Goal: Task Accomplishment & Management: Use online tool/utility

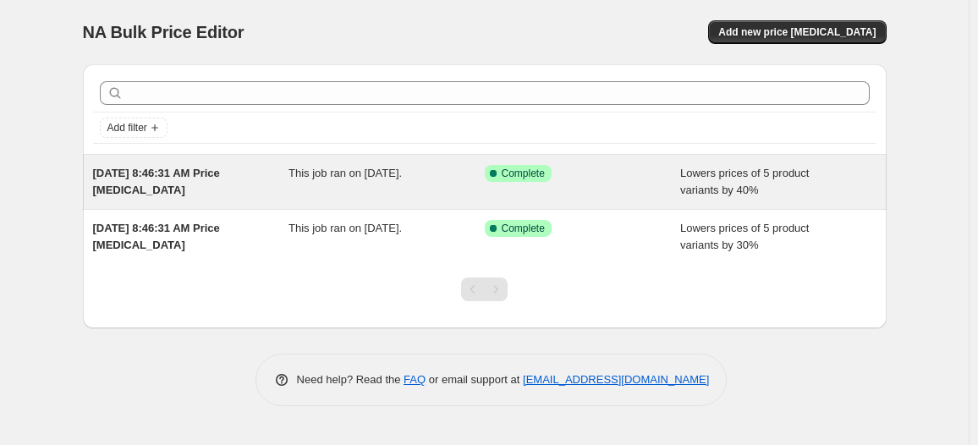
click at [352, 184] on div "This job ran on [DATE]." at bounding box center [386, 182] width 196 height 34
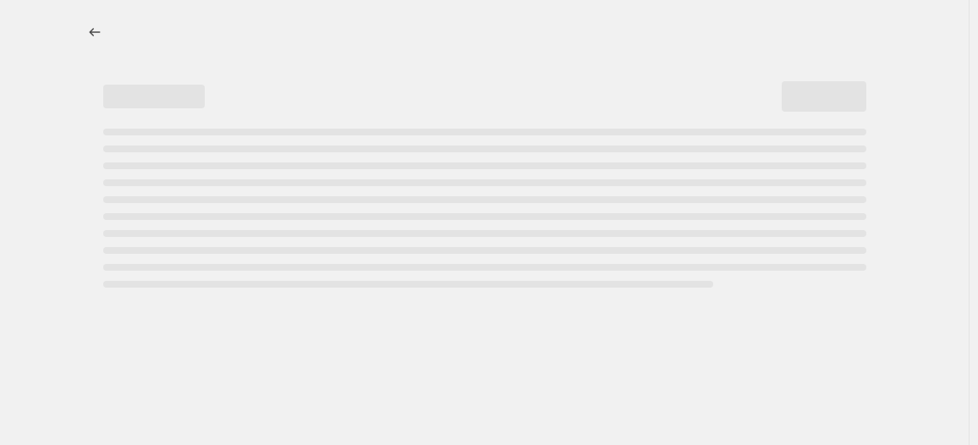
select select "percentage"
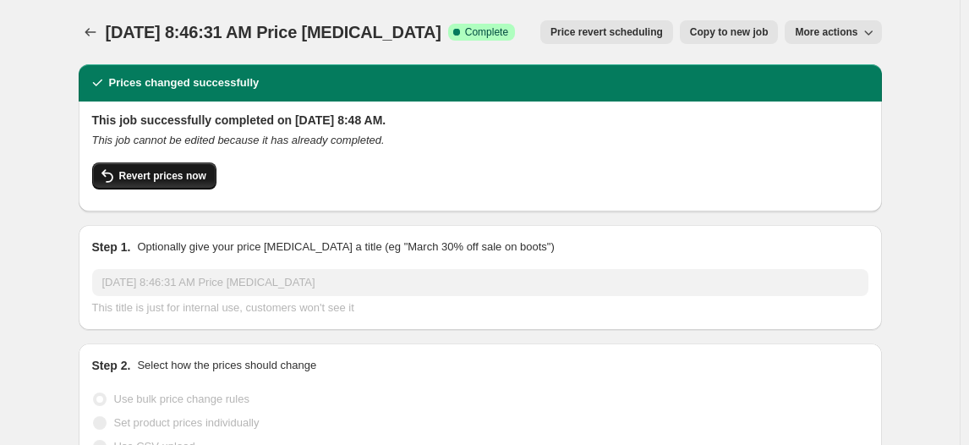
click at [200, 173] on span "Revert prices now" at bounding box center [162, 176] width 87 height 14
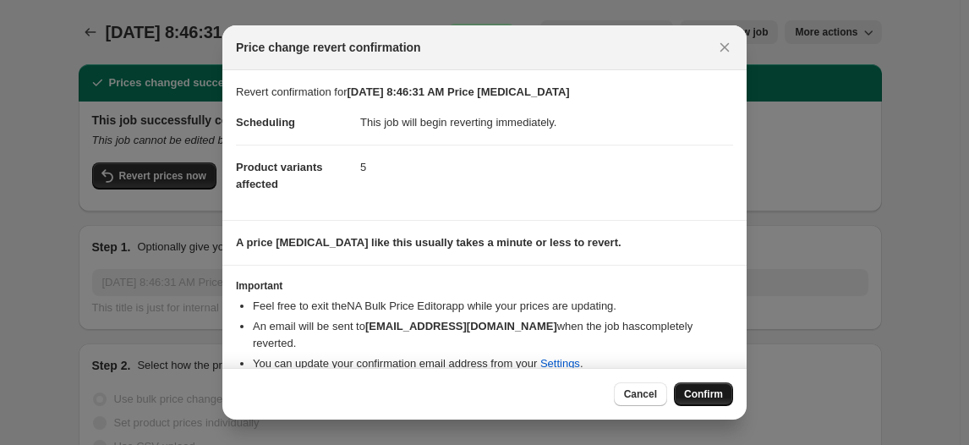
click at [700, 398] on span "Confirm" at bounding box center [703, 394] width 39 height 14
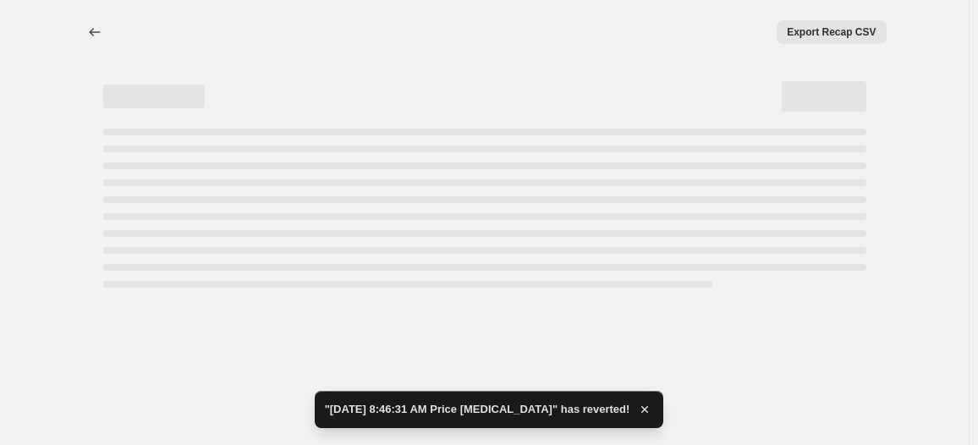
select select "percentage"
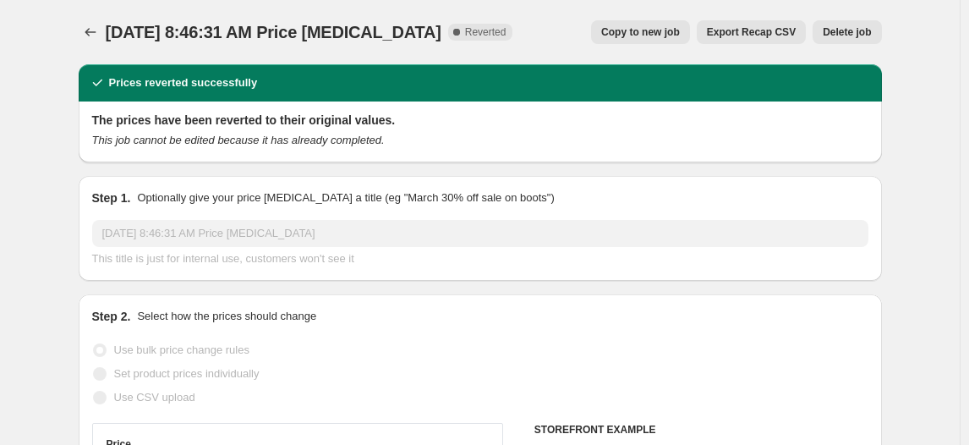
click at [854, 30] on span "Delete job" at bounding box center [847, 32] width 48 height 14
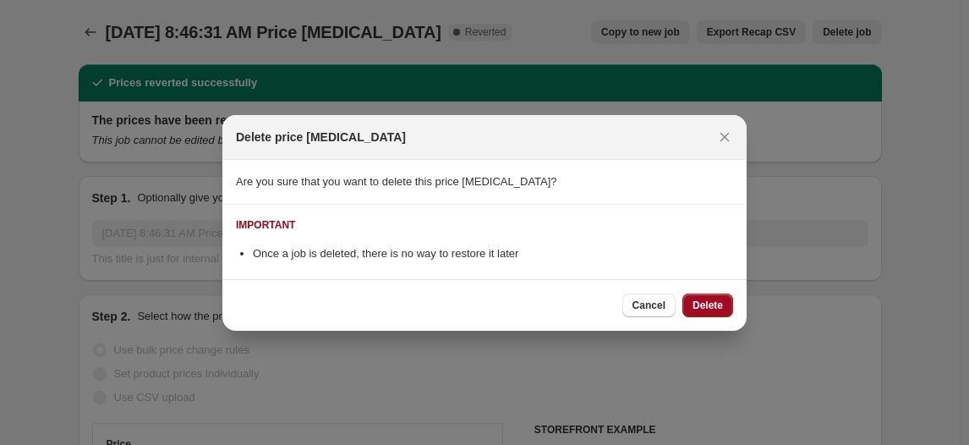
click at [711, 305] on span "Delete" at bounding box center [708, 306] width 30 height 14
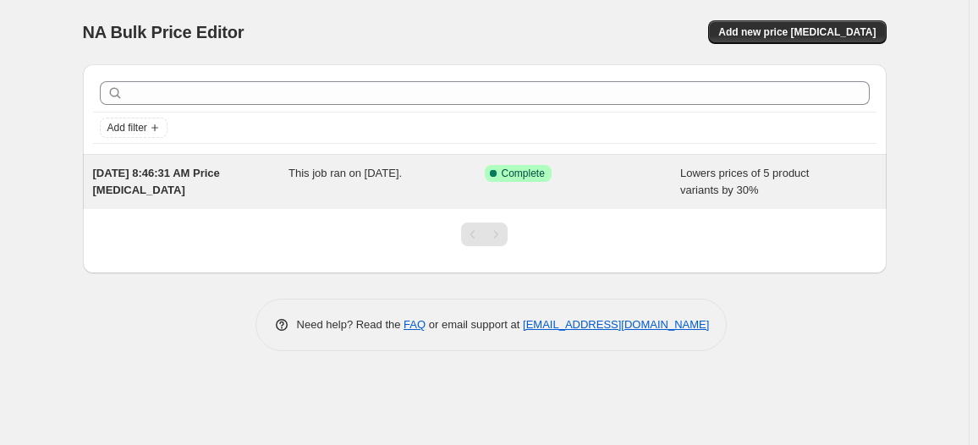
click at [435, 186] on div "This job ran on [DATE]." at bounding box center [386, 182] width 196 height 34
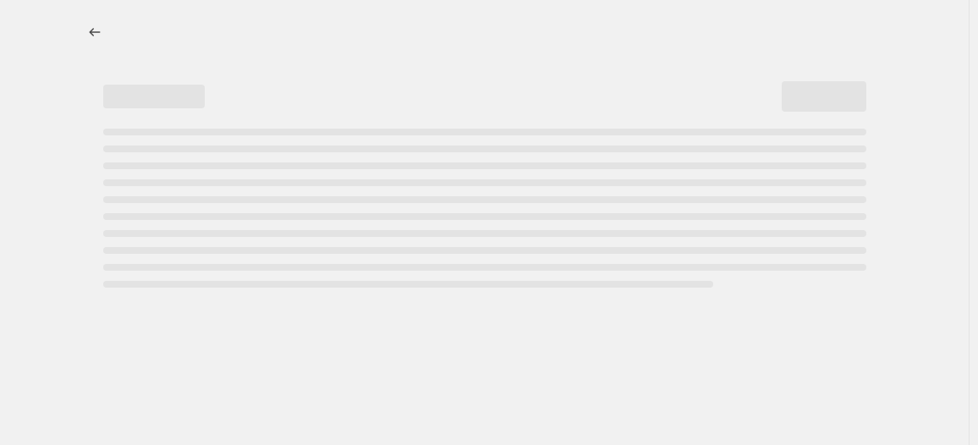
select select "percentage"
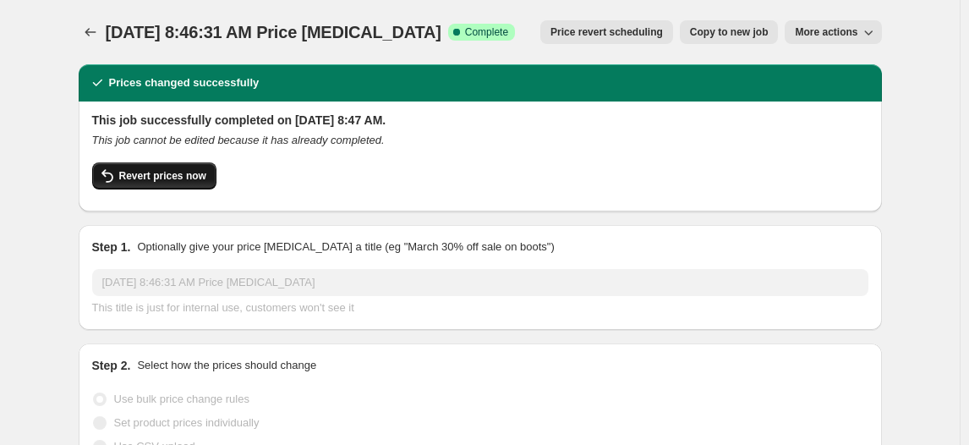
click at [180, 175] on span "Revert prices now" at bounding box center [162, 176] width 87 height 14
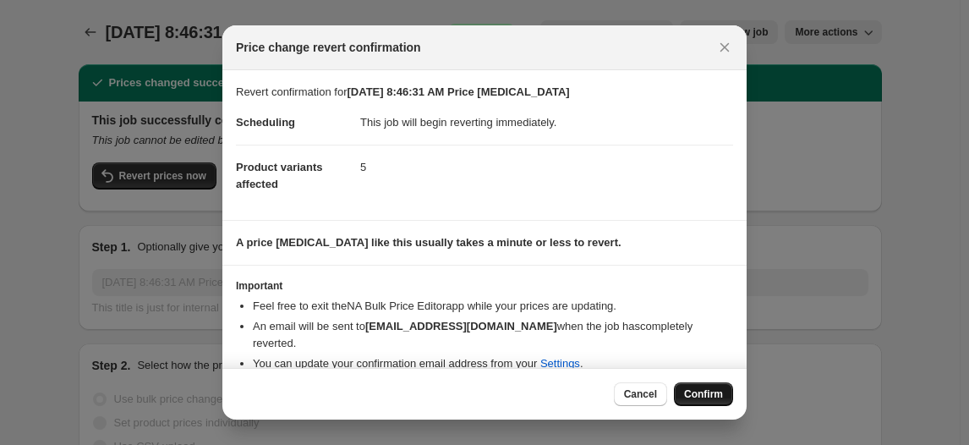
click at [716, 398] on span "Confirm" at bounding box center [703, 394] width 39 height 14
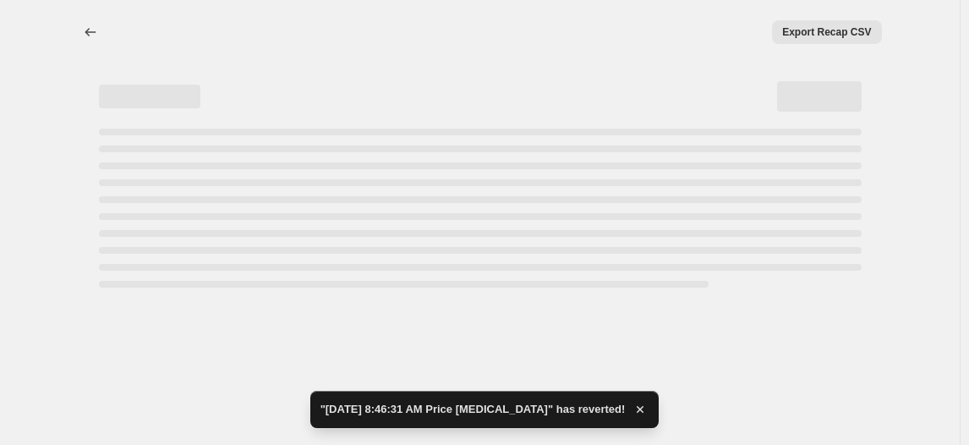
select select "percentage"
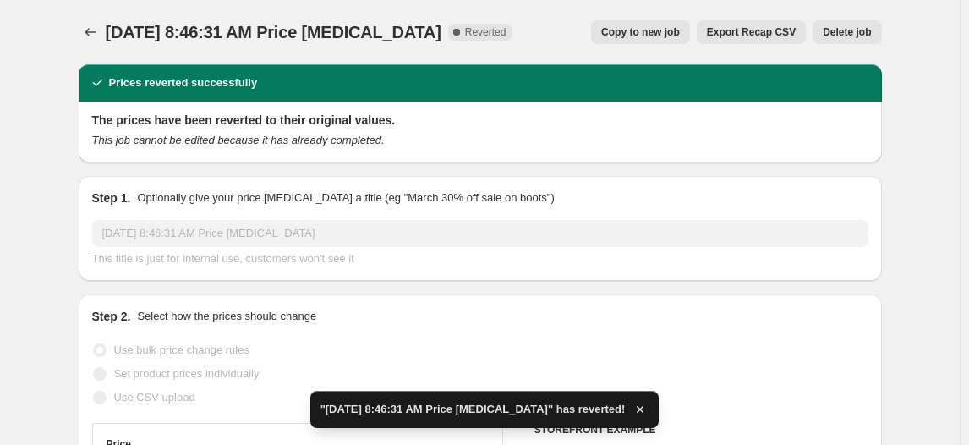
click at [864, 28] on span "Delete job" at bounding box center [847, 32] width 48 height 14
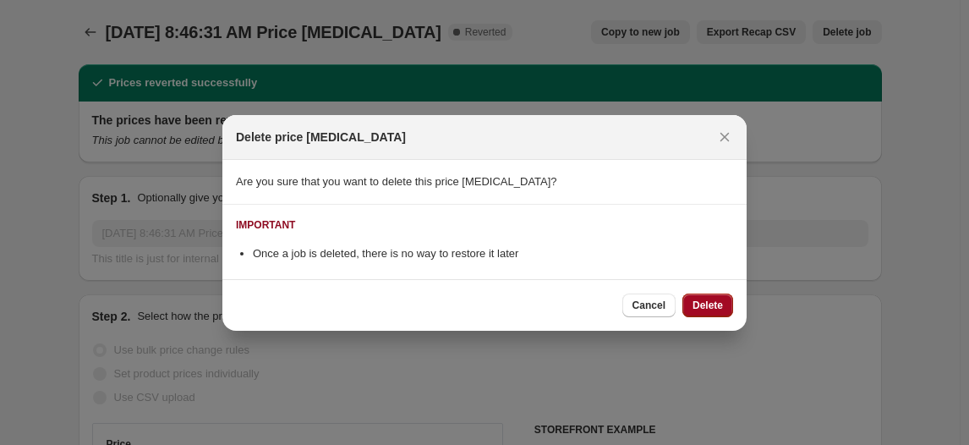
click at [716, 302] on span "Delete" at bounding box center [708, 306] width 30 height 14
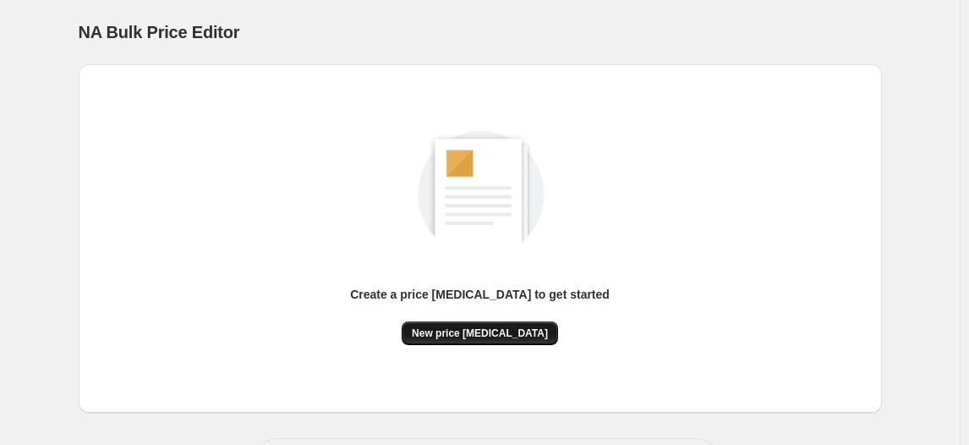
click at [476, 337] on span "New price [MEDICAL_DATA]" at bounding box center [480, 334] width 136 height 14
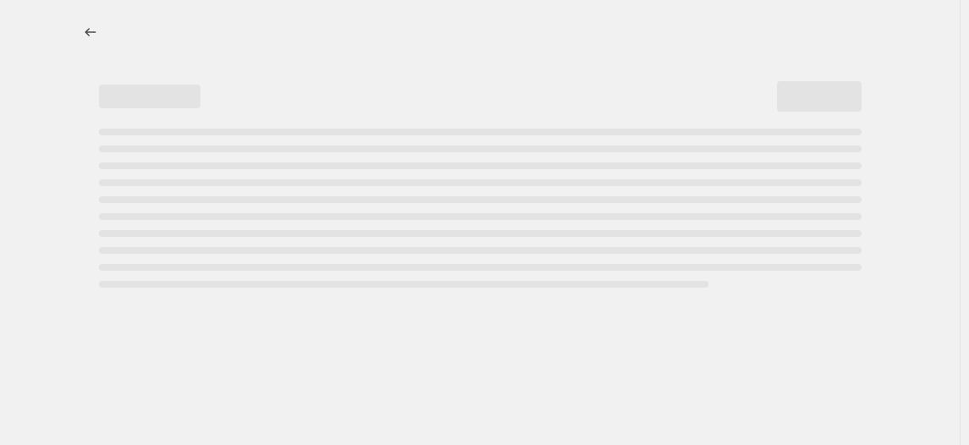
select select "percentage"
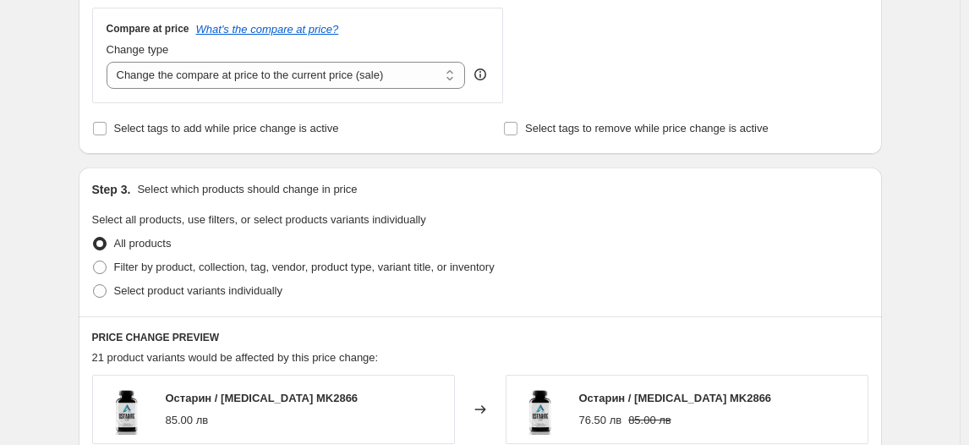
scroll to position [645, 0]
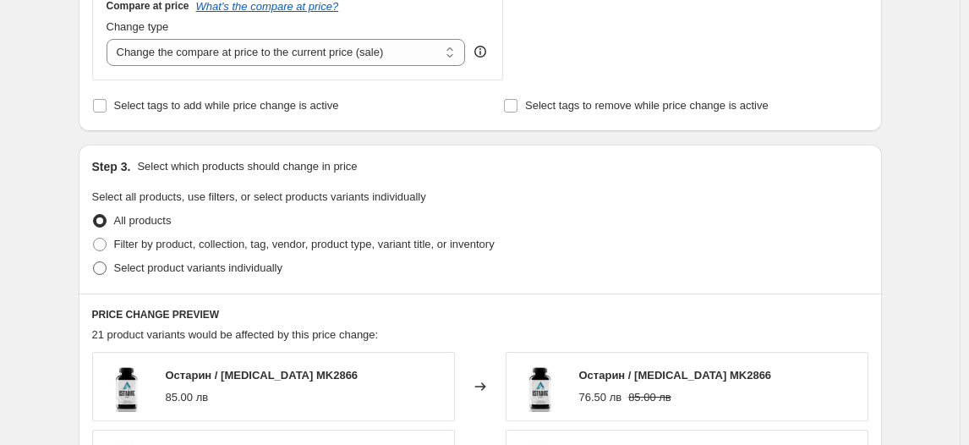
click at [217, 265] on span "Select product variants individually" at bounding box center [198, 267] width 168 height 13
click at [94, 262] on input "Select product variants individually" at bounding box center [93, 261] width 1 height 1
radio input "true"
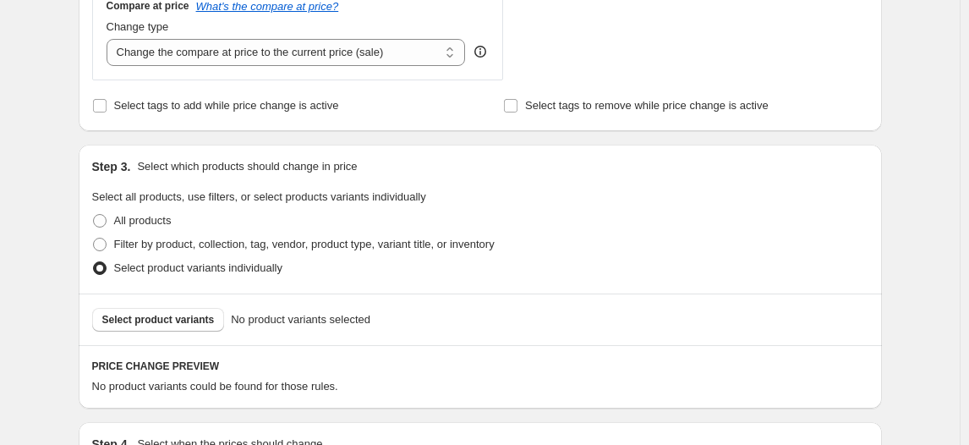
click at [168, 318] on span "Select product variants" at bounding box center [158, 320] width 112 height 14
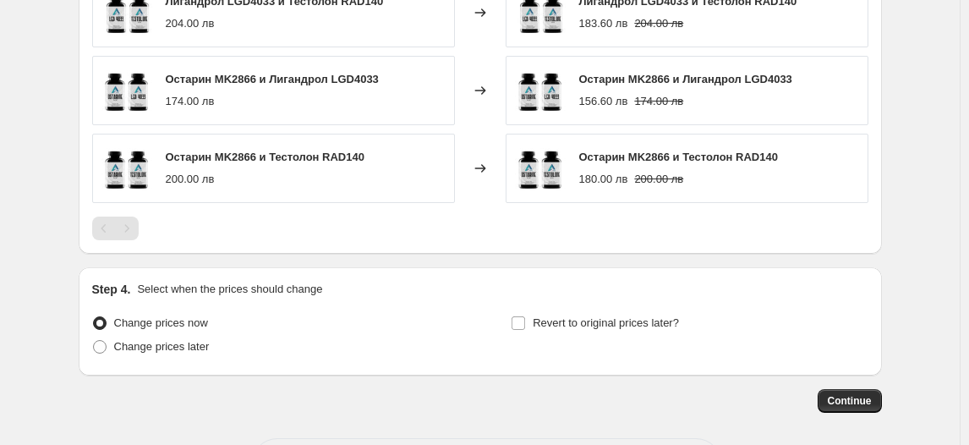
scroll to position [1230, 0]
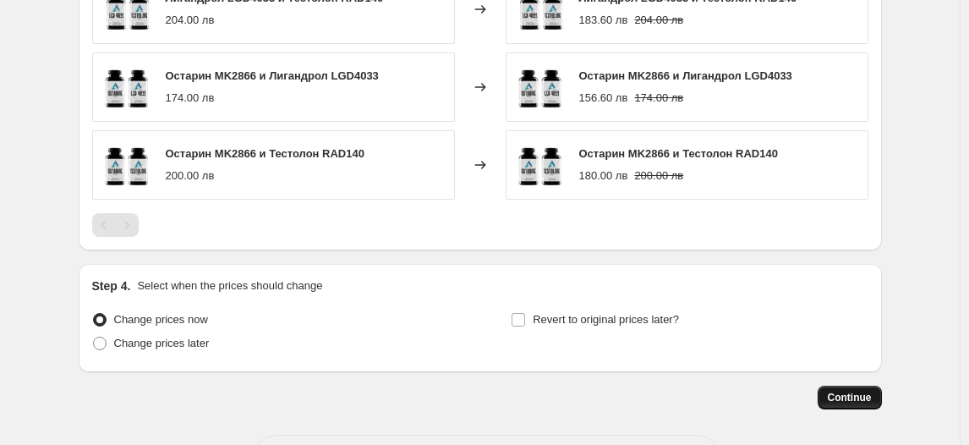
click at [865, 394] on span "Continue" at bounding box center [850, 398] width 44 height 14
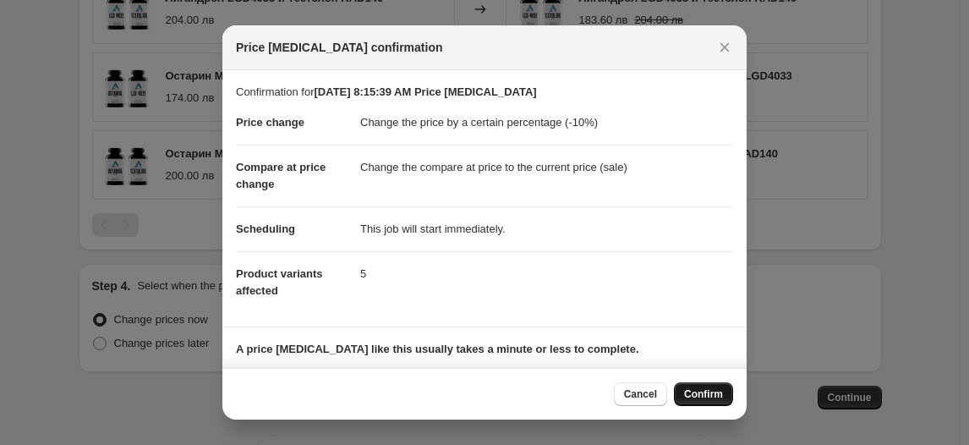
click at [711, 395] on span "Confirm" at bounding box center [703, 394] width 39 height 14
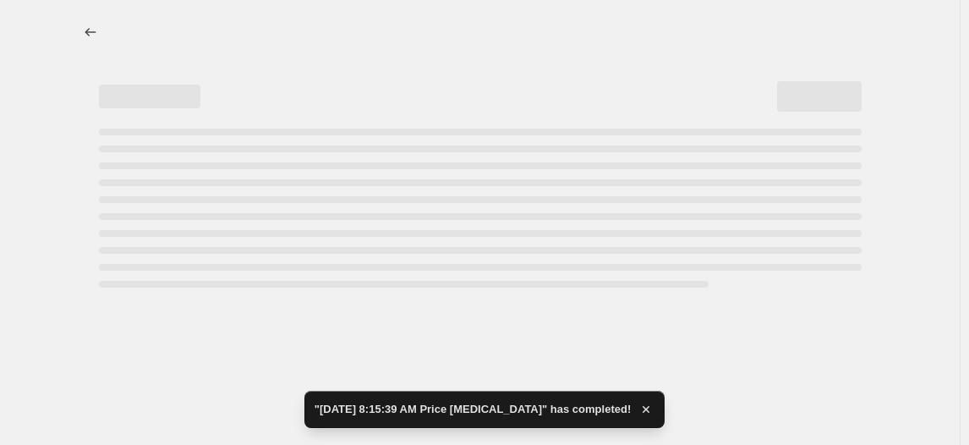
select select "percentage"
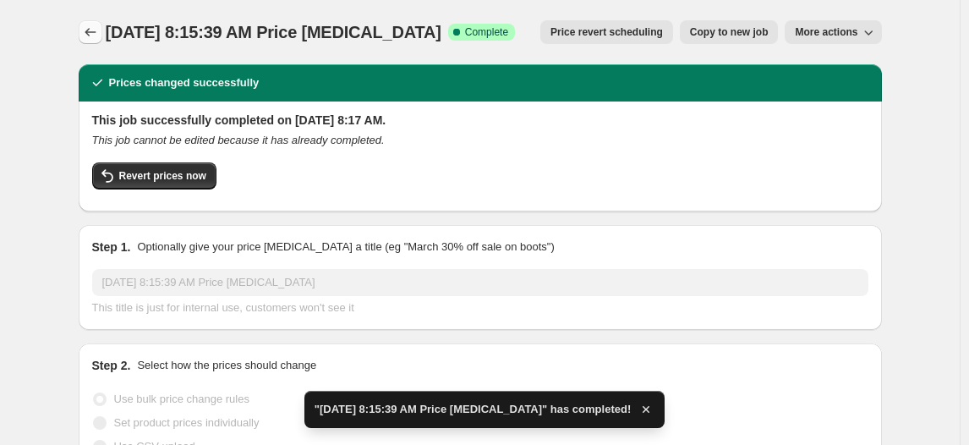
click at [99, 37] on icon "Price change jobs" at bounding box center [90, 32] width 17 height 17
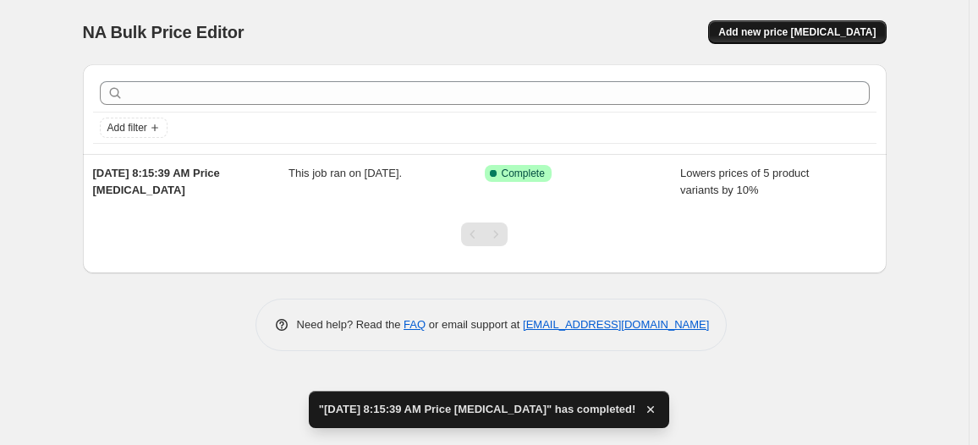
click at [833, 33] on span "Add new price [MEDICAL_DATA]" at bounding box center [796, 32] width 157 height 14
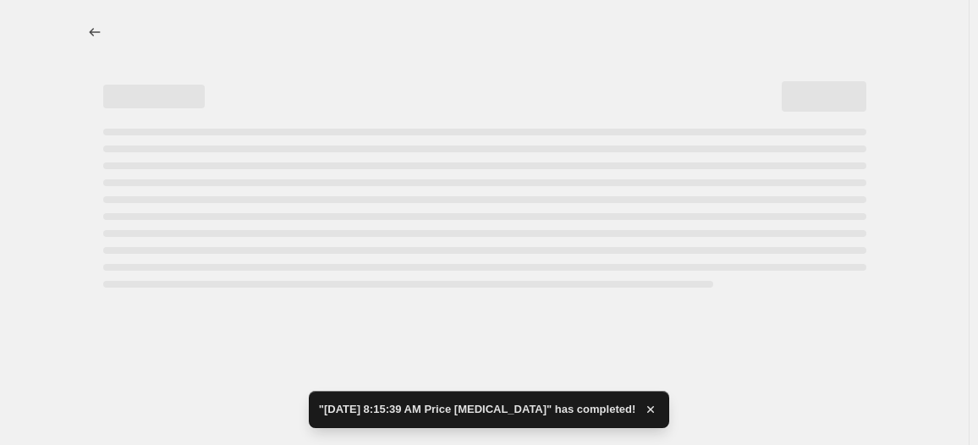
select select "percentage"
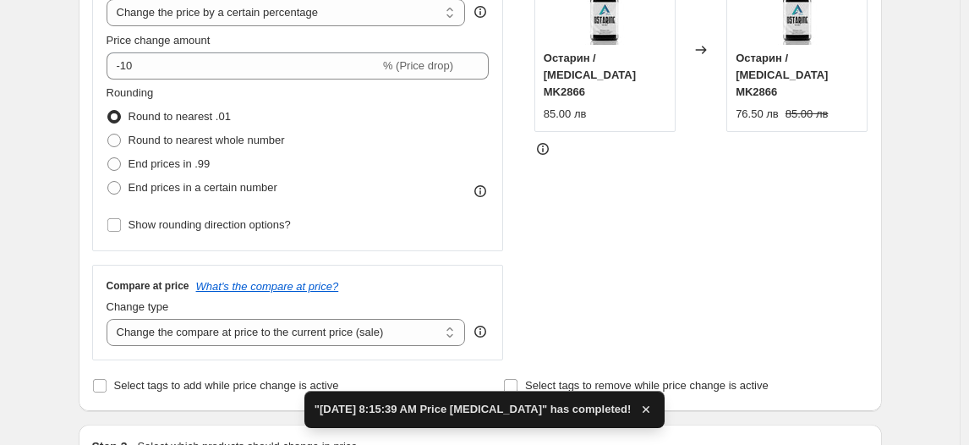
scroll to position [369, 0]
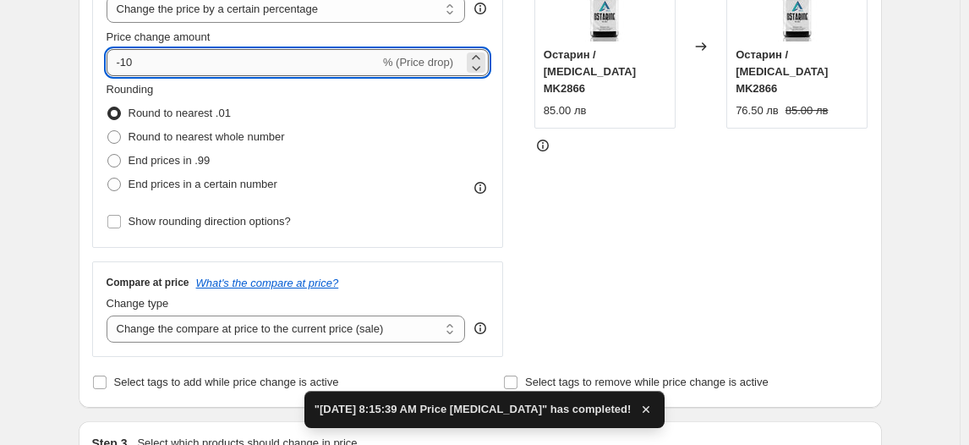
click at [131, 62] on input "-10" at bounding box center [243, 62] width 273 height 27
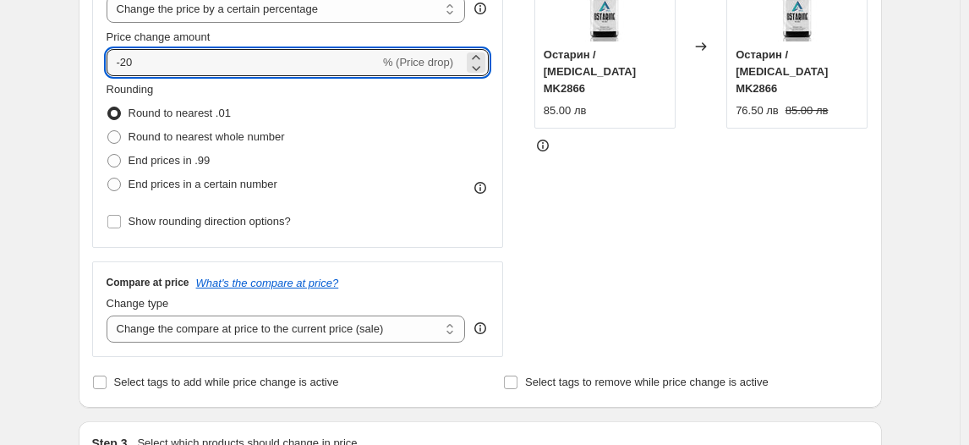
type input "-20"
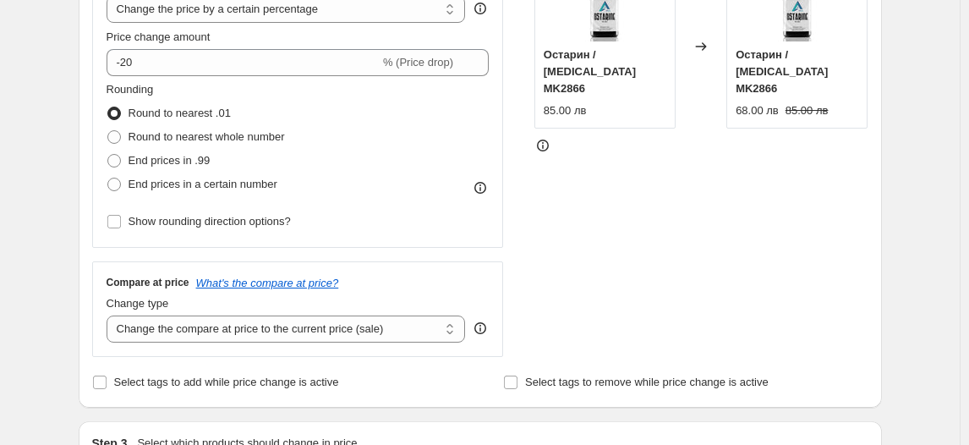
click at [182, 92] on fieldset "Rounding Round to nearest .01 Round to nearest whole number End prices in .99 E…" at bounding box center [196, 138] width 178 height 115
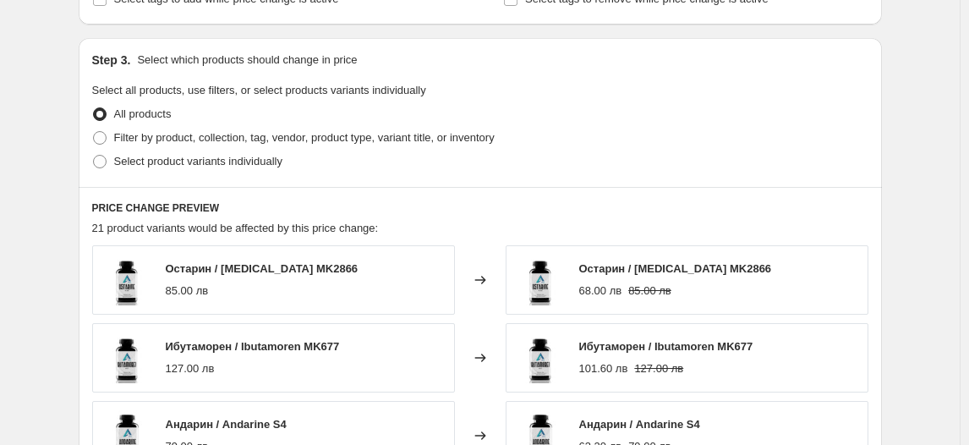
scroll to position [769, 0]
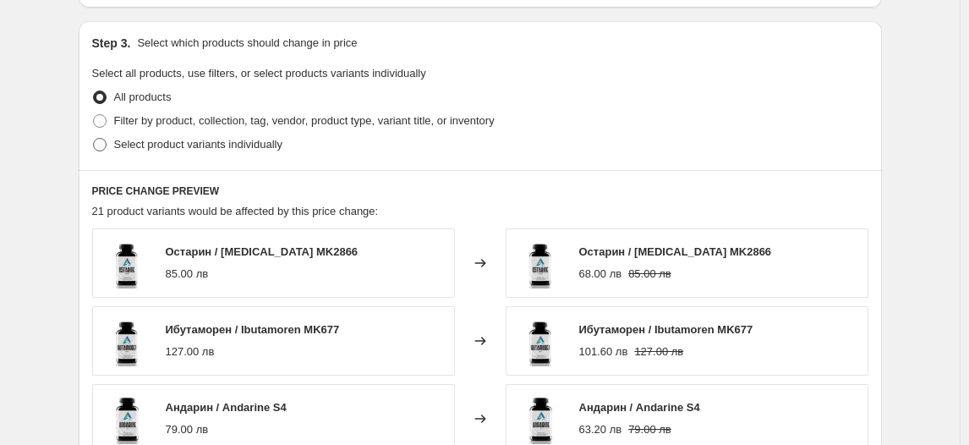
click at [178, 144] on span "Select product variants individually" at bounding box center [198, 144] width 168 height 13
click at [94, 139] on input "Select product variants individually" at bounding box center [93, 138] width 1 height 1
radio input "true"
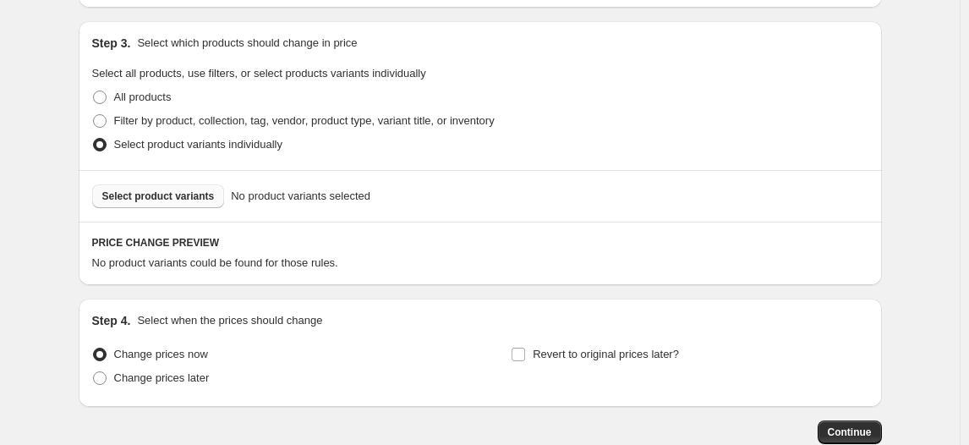
click at [196, 200] on span "Select product variants" at bounding box center [158, 196] width 112 height 14
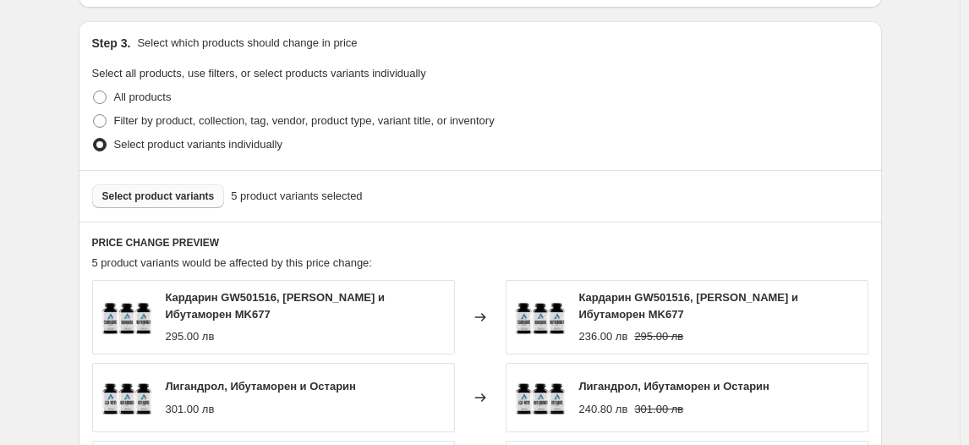
click at [910, 274] on div "Create new price [MEDICAL_DATA]. This page is ready Create new price [MEDICAL_D…" at bounding box center [480, 105] width 960 height 1748
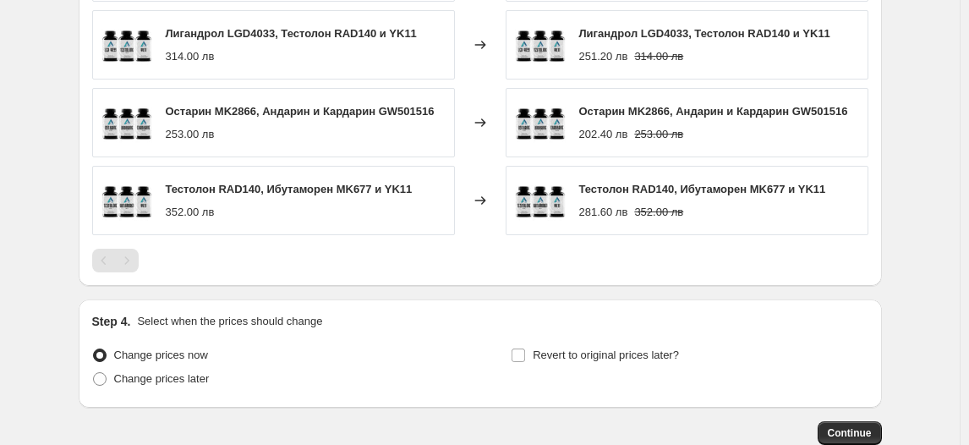
scroll to position [1230, 0]
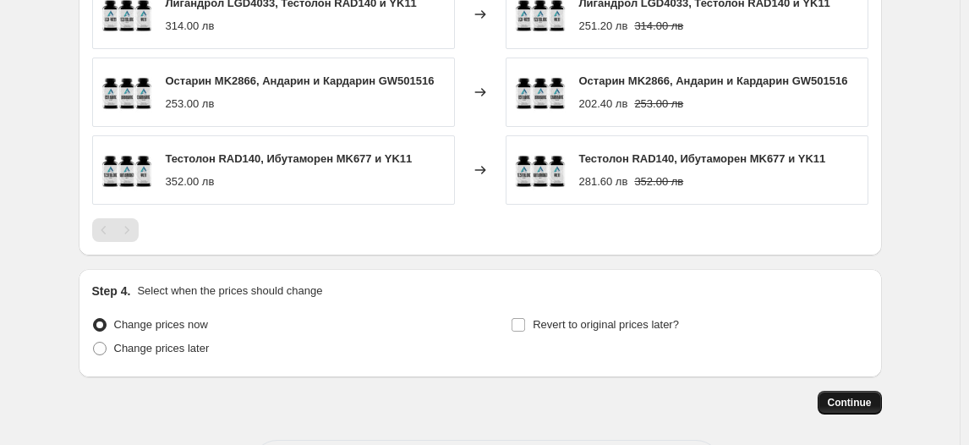
click at [864, 396] on span "Continue" at bounding box center [850, 403] width 44 height 14
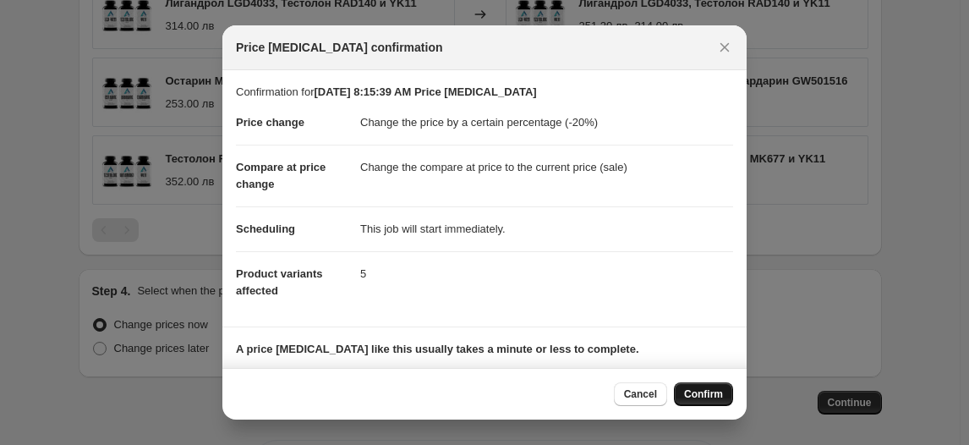
click at [713, 396] on span "Confirm" at bounding box center [703, 394] width 39 height 14
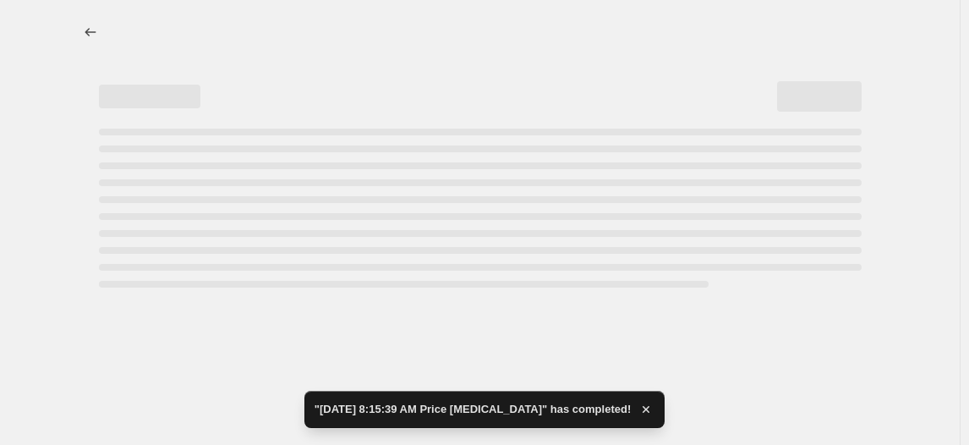
select select "percentage"
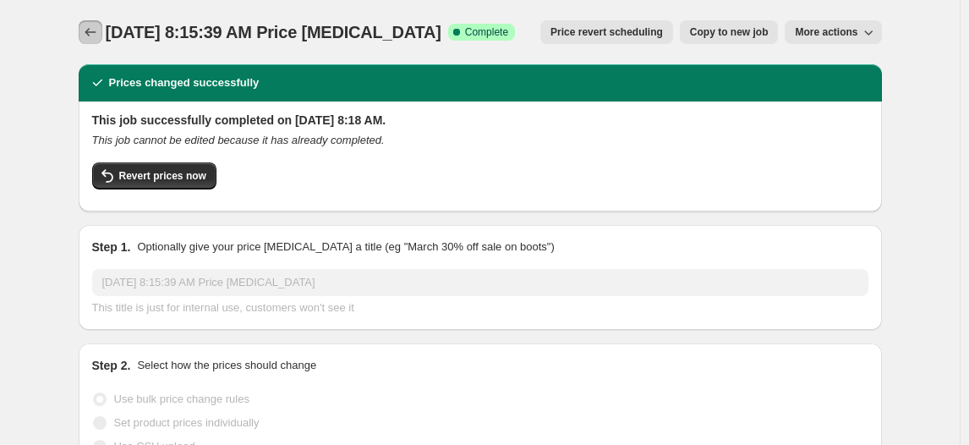
click at [96, 32] on icon "Price change jobs" at bounding box center [90, 32] width 11 height 8
